Goal: Navigation & Orientation: Find specific page/section

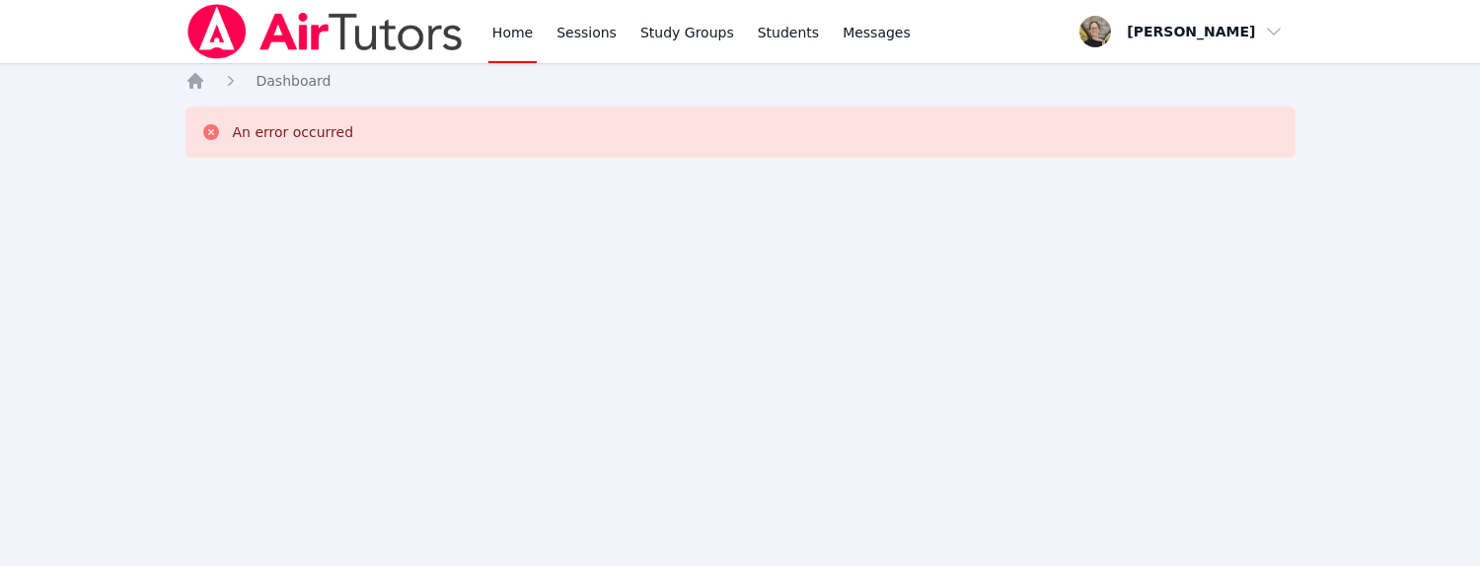
click at [201, 94] on div "Home Dashboard An error occurred" at bounding box center [741, 138] width 1110 height 134
